Goal: Information Seeking & Learning: Find contact information

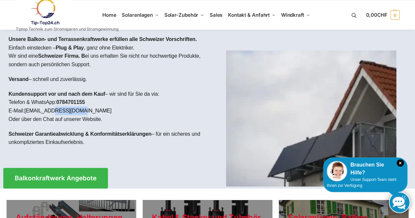
drag, startPoint x: 80, startPoint y: 108, endPoint x: 51, endPoint y: 111, distance: 29.6
click at [51, 111] on p "Kundensupport vor und nach dem Kauf – wir sind für Sie da via: Telefon & WhatsA…" at bounding box center [106, 106] width 194 height 33
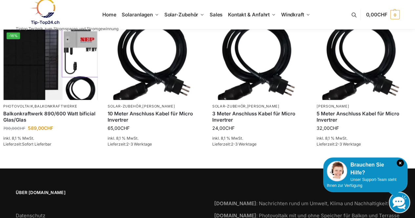
scroll to position [1028, 0]
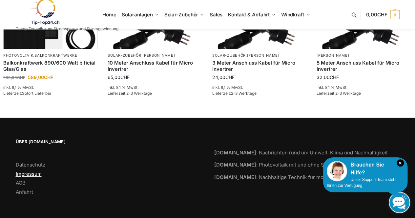
click at [30, 173] on link "Impressum" at bounding box center [29, 174] width 26 height 6
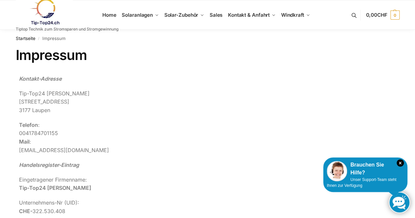
click at [39, 94] on p "Tip-Top24 [PERSON_NAME][GEOGRAPHIC_DATA][STREET_ADDRESS]" at bounding box center [161, 102] width 285 height 25
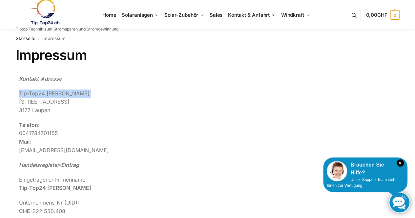
click at [39, 94] on p "Tip-Top24 [PERSON_NAME][GEOGRAPHIC_DATA][STREET_ADDRESS]" at bounding box center [161, 102] width 285 height 25
copy p "Tip-Top24 [PERSON_NAME]"
